Goal: Information Seeking & Learning: Get advice/opinions

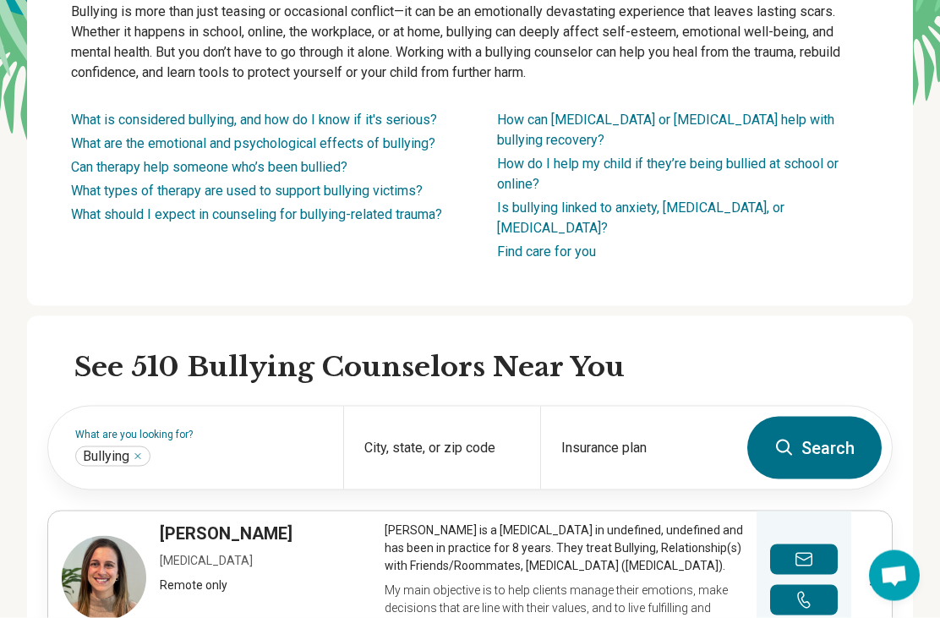
scroll to position [255, 0]
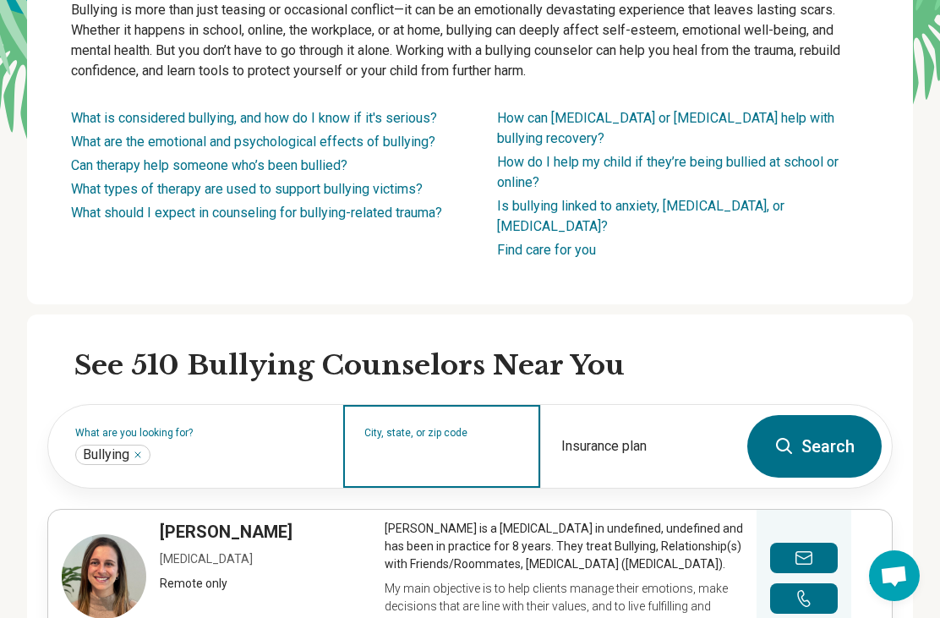
click at [424, 447] on input "City, state, or zip code" at bounding box center [443, 457] width 156 height 20
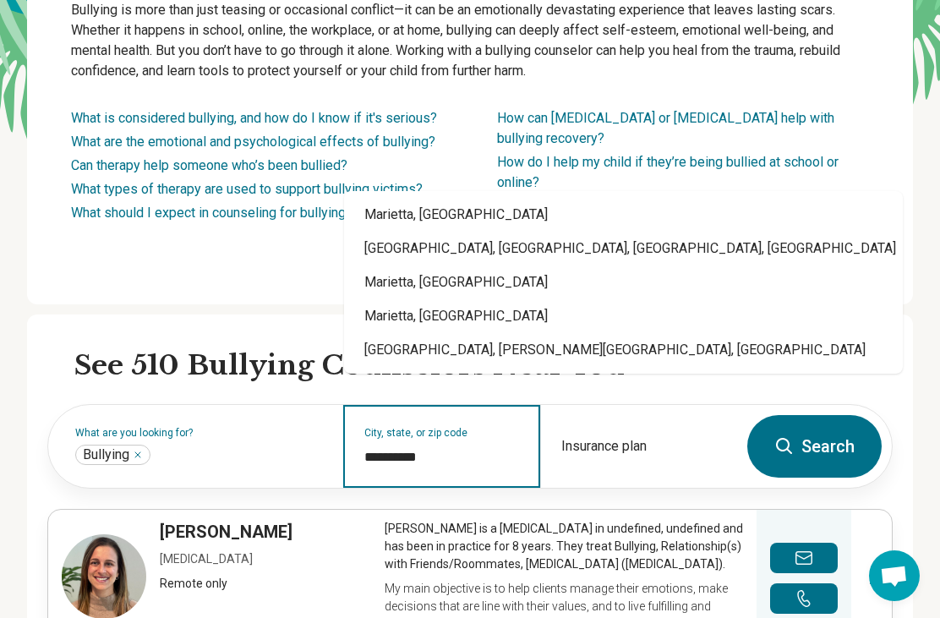
type input "**********"
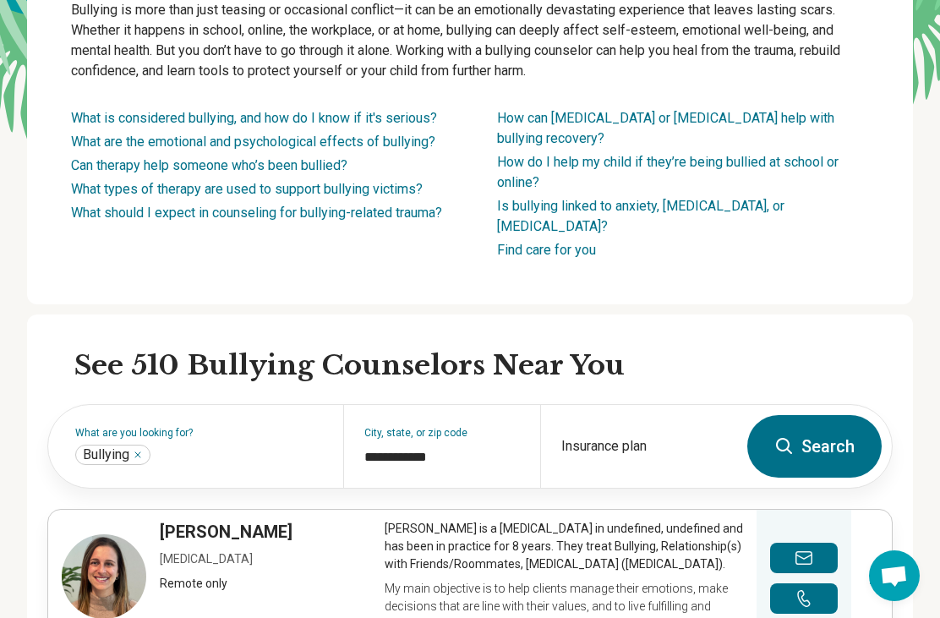
click at [842, 415] on button "Search" at bounding box center [815, 446] width 134 height 63
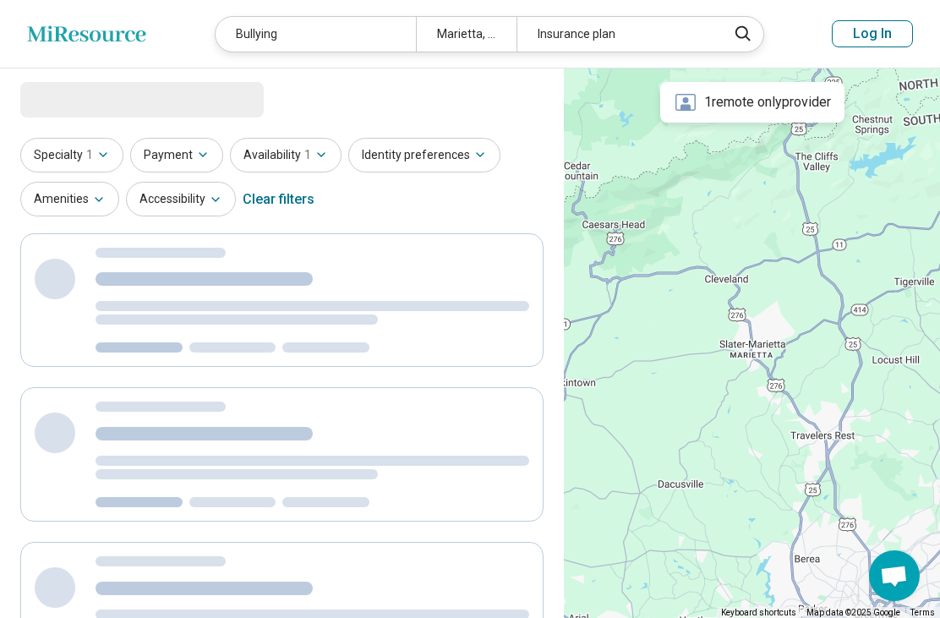
select select "***"
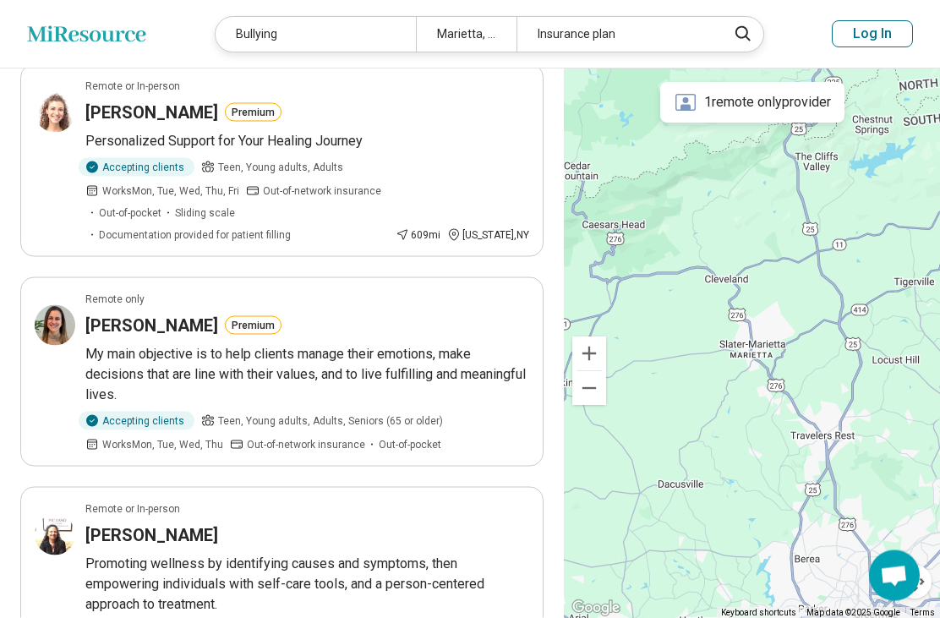
scroll to position [419, 0]
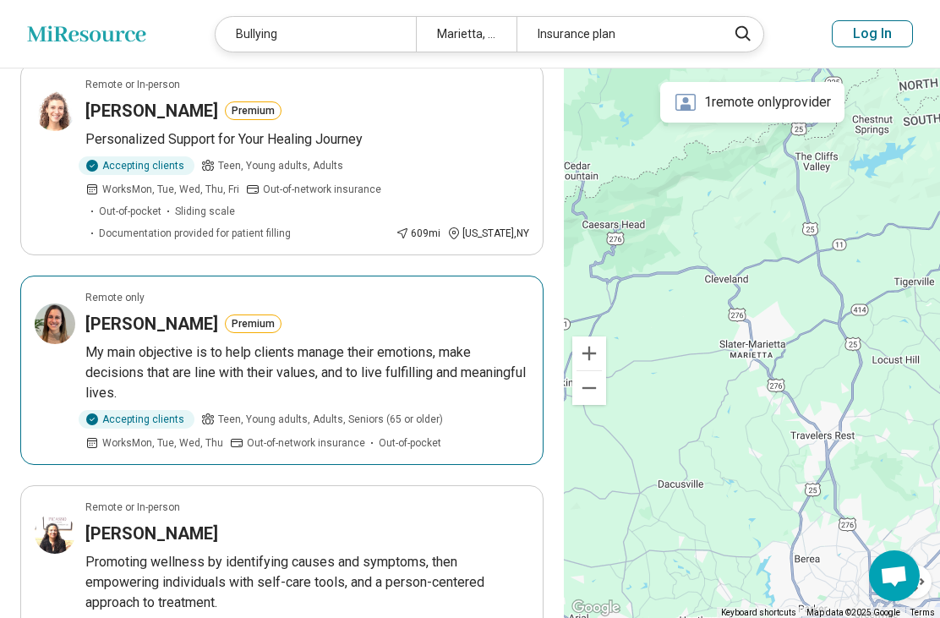
click at [103, 350] on p "My main objective is to help clients manage their emotions, make decisions that…" at bounding box center [307, 373] width 444 height 61
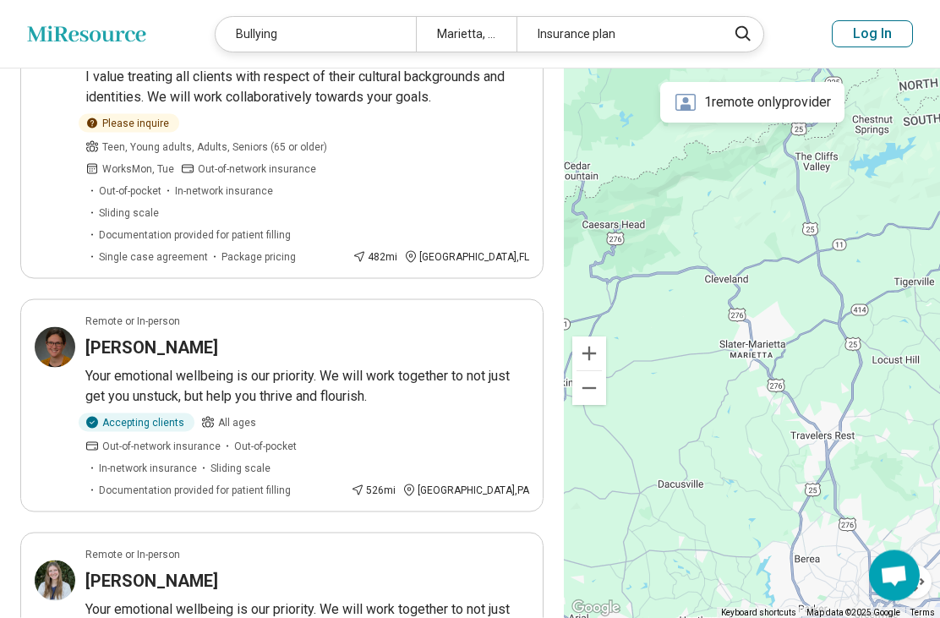
scroll to position [1688, 0]
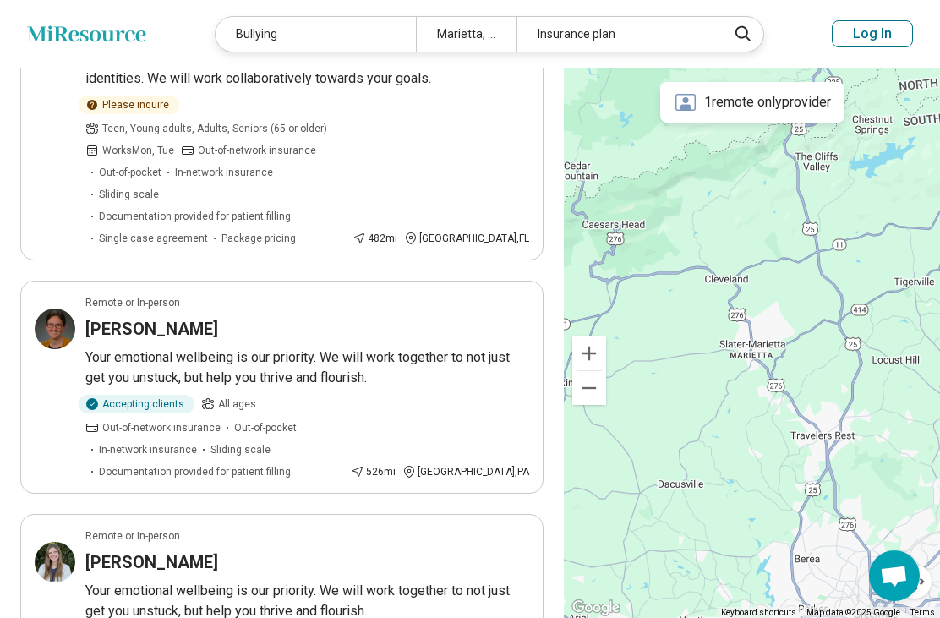
click at [124, 348] on p "Your emotional wellbeing is our priority. We will work together to not just get…" at bounding box center [307, 368] width 444 height 41
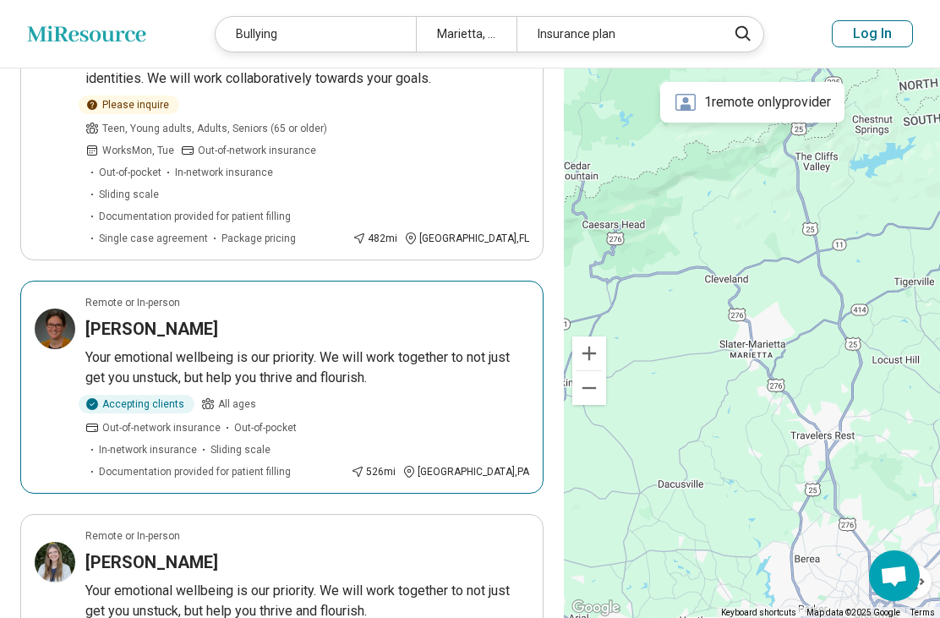
scroll to position [1715, 0]
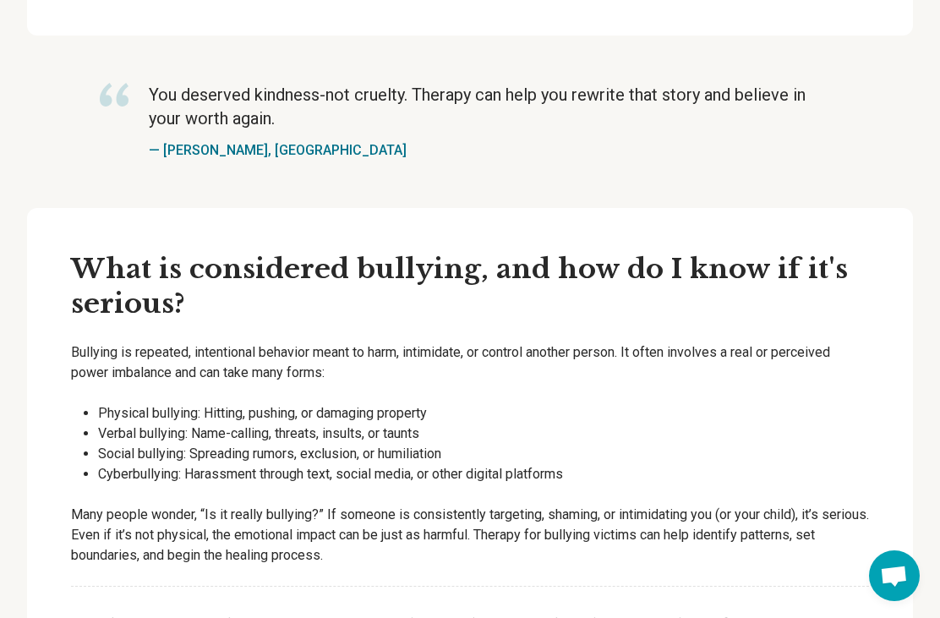
scroll to position [310, 0]
